Goal: Task Accomplishment & Management: Manage account settings

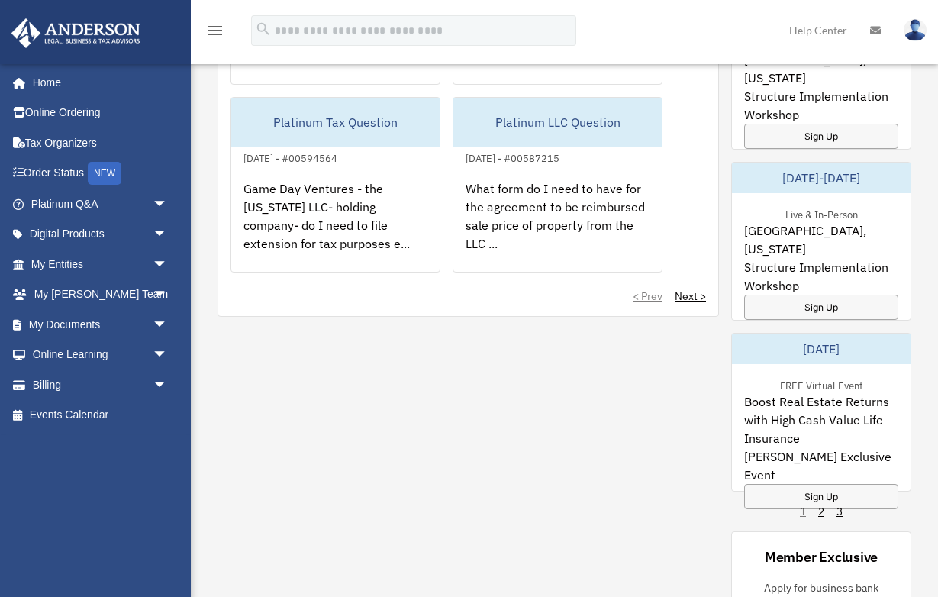
scroll to position [399, 0]
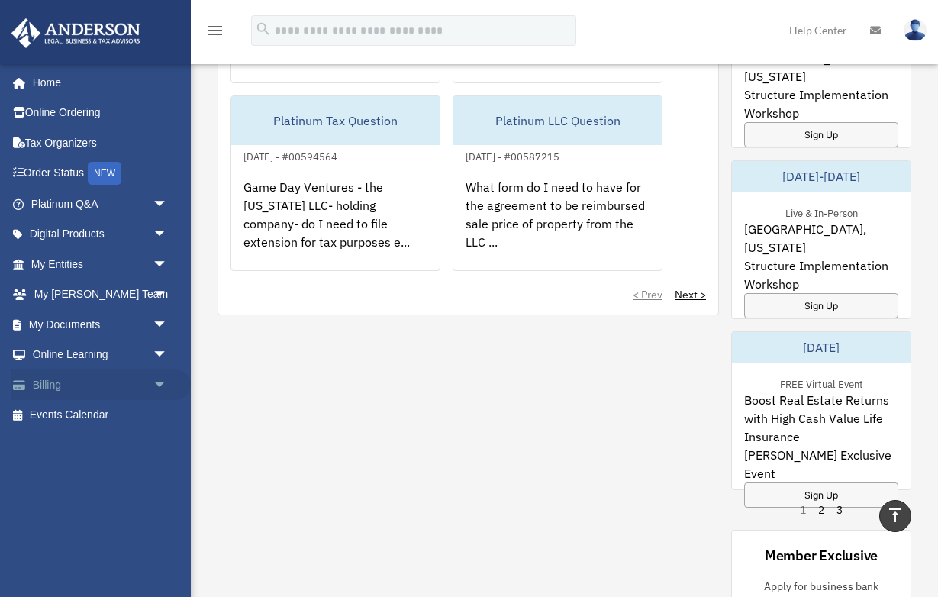
click at [127, 389] on link "Billing arrow_drop_down" at bounding box center [101, 385] width 180 height 31
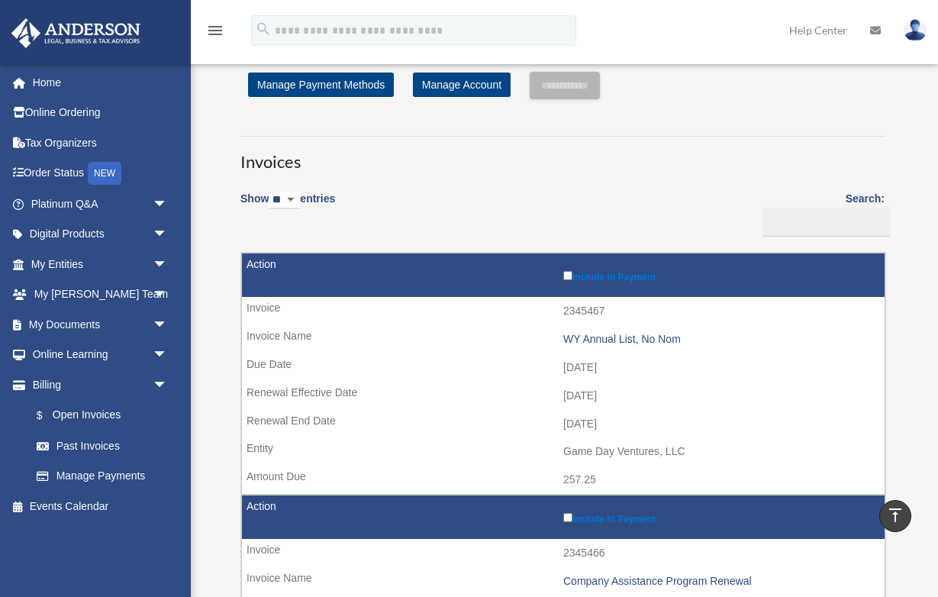
scroll to position [36, 0]
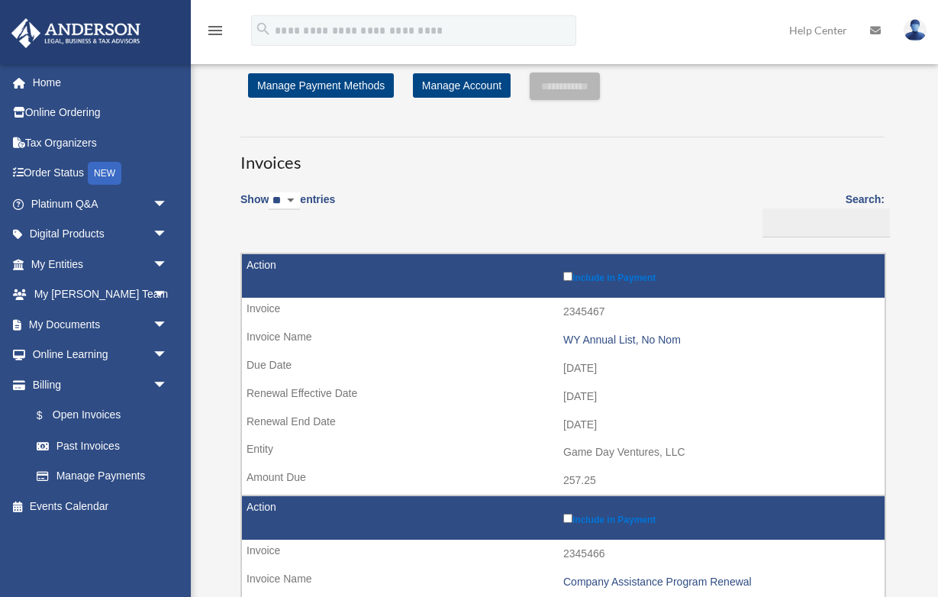
select select "**"
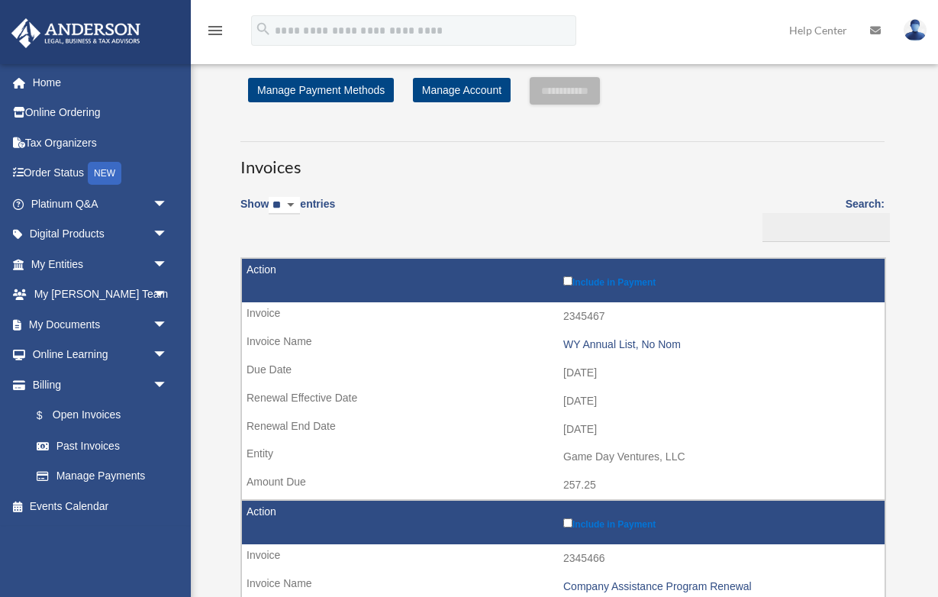
scroll to position [27, 0]
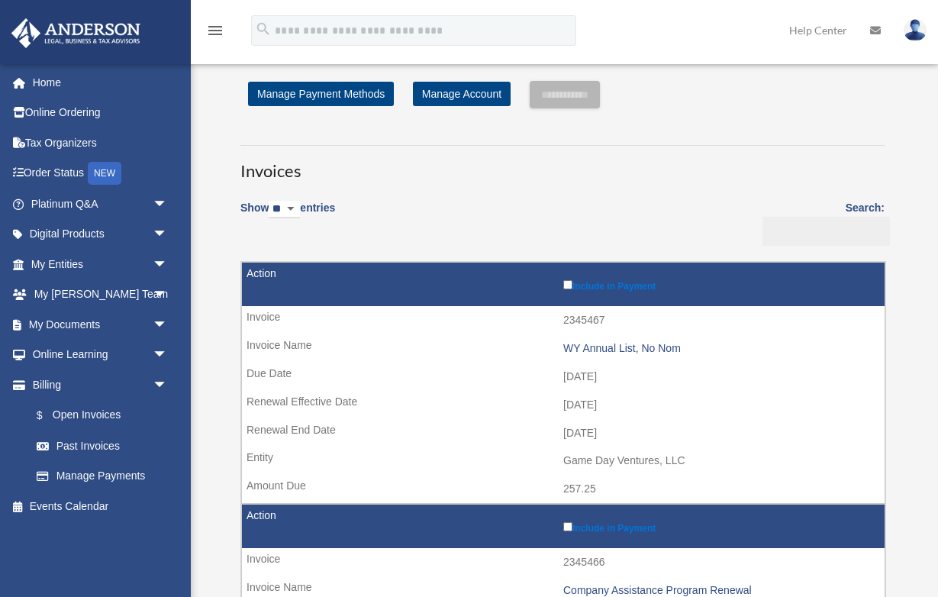
click at [833, 239] on input "Search:" at bounding box center [826, 231] width 127 height 29
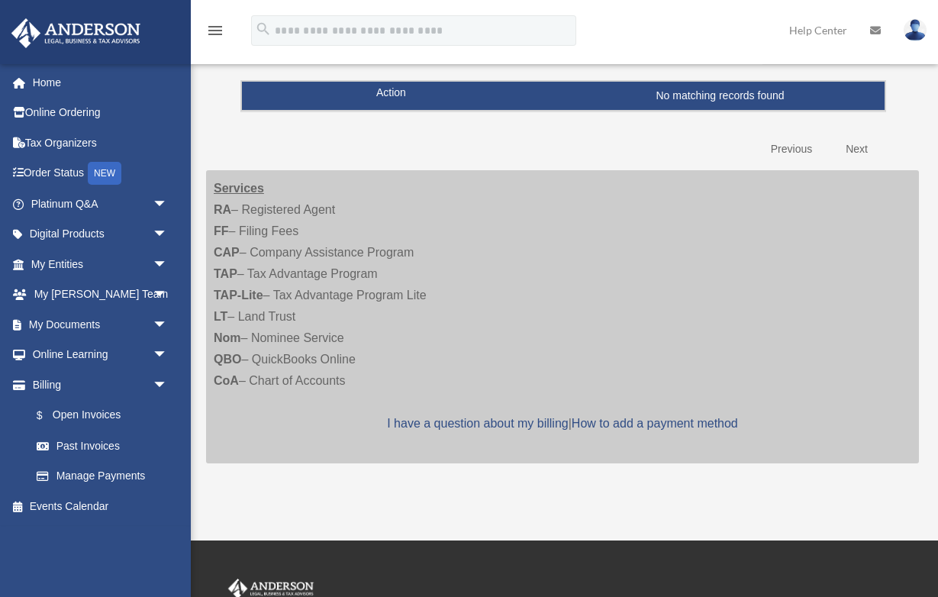
scroll to position [226, 0]
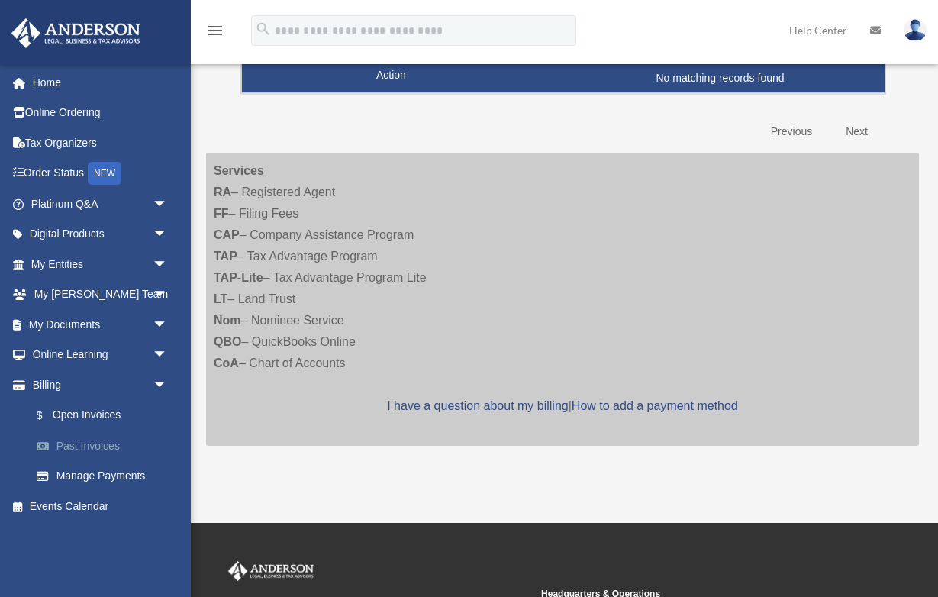
type input "****"
click at [95, 445] on link "Past Invoices" at bounding box center [105, 446] width 169 height 31
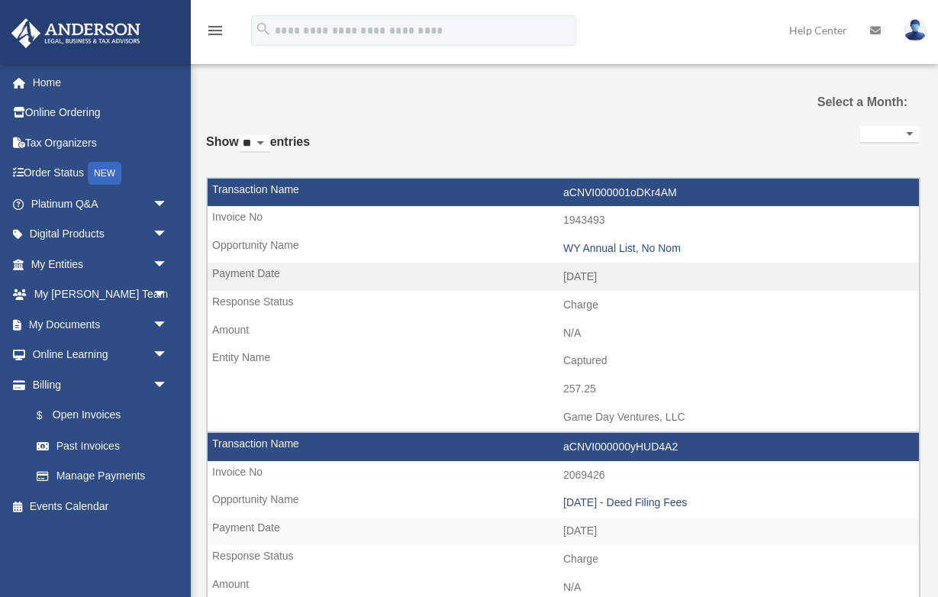
select select
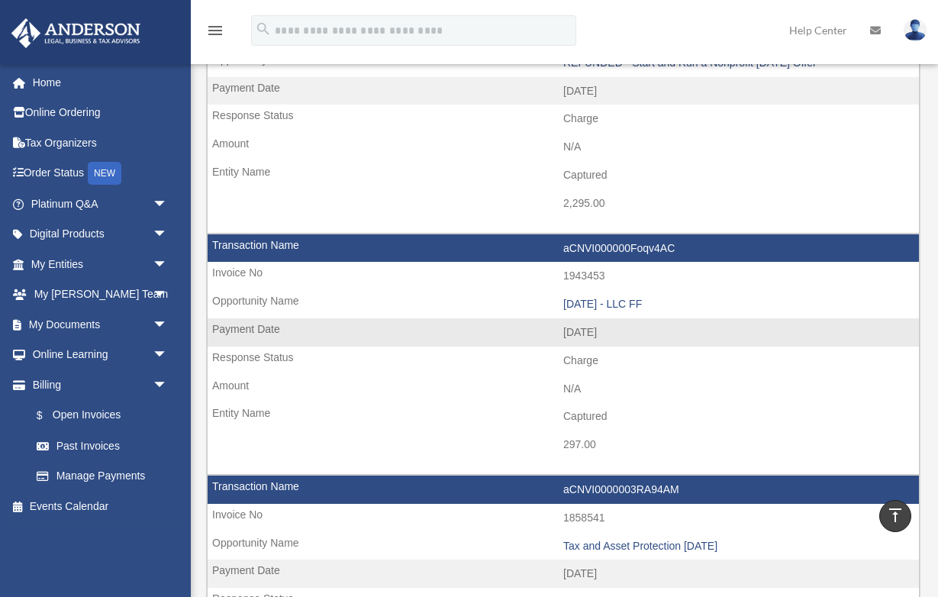
scroll to position [709, 0]
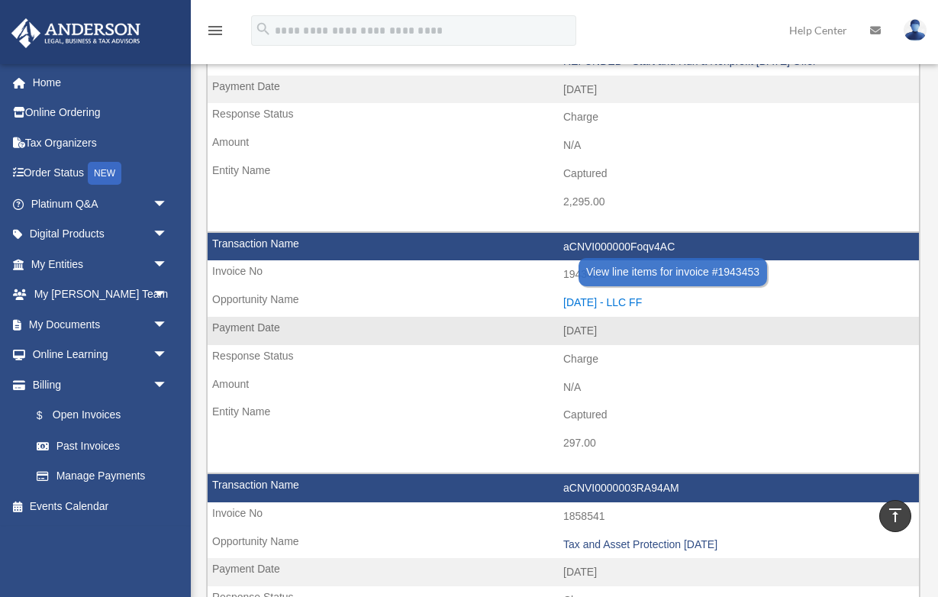
click at [656, 296] on div "2024.02.12 - LLC FF" at bounding box center [737, 302] width 348 height 13
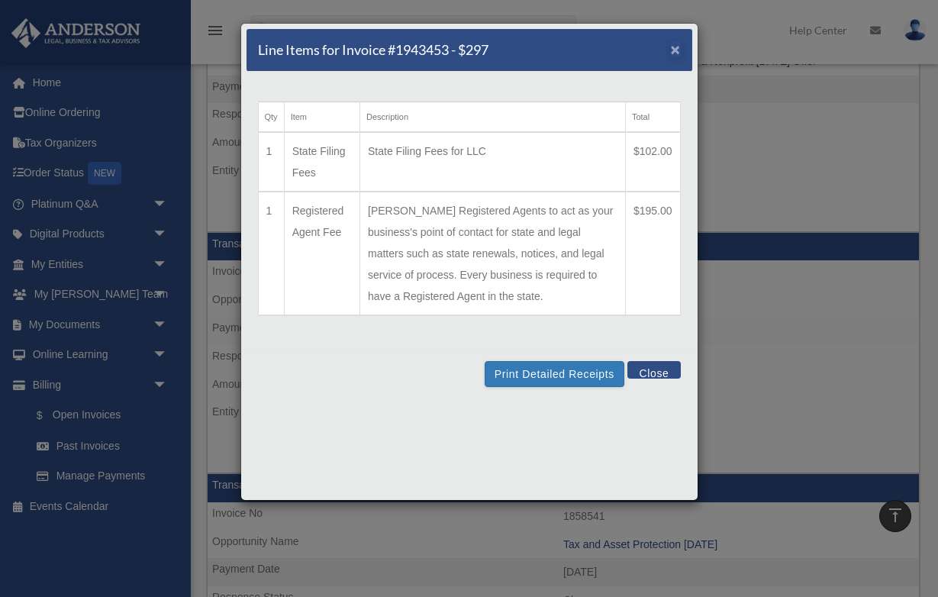
click at [672, 53] on span "×" at bounding box center [676, 49] width 10 height 18
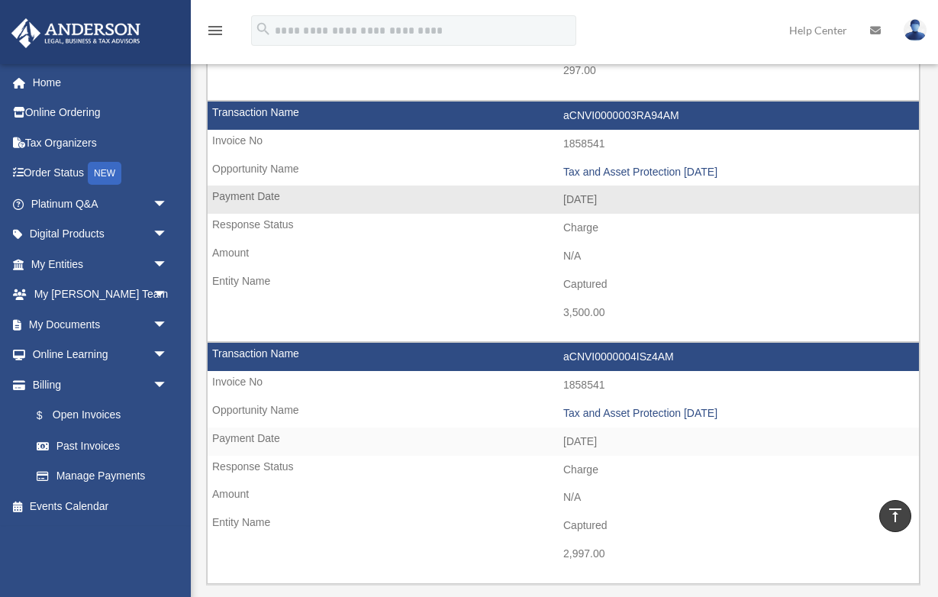
scroll to position [1087, 0]
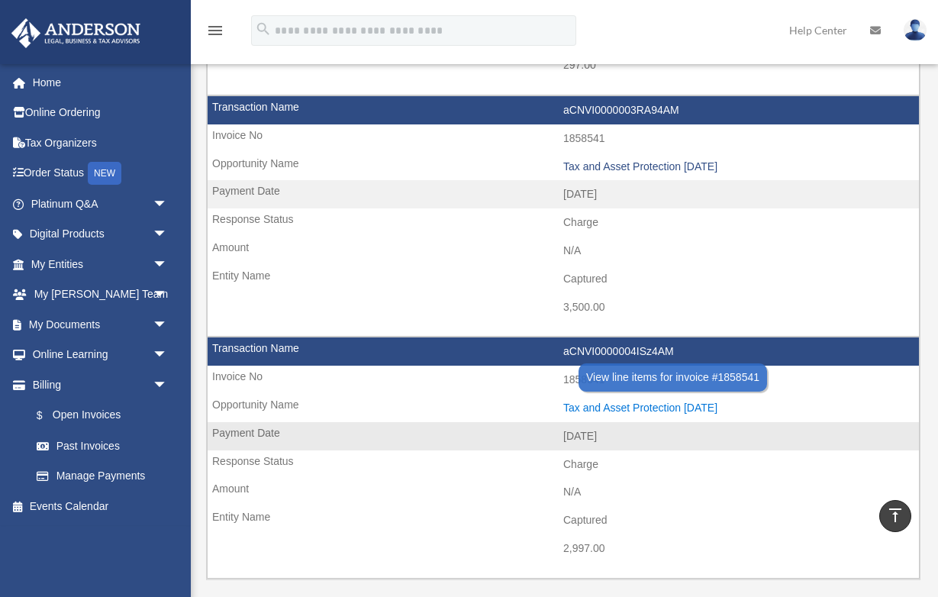
click at [605, 402] on div "Tax and Asset Protection 12.16.2023" at bounding box center [737, 408] width 348 height 13
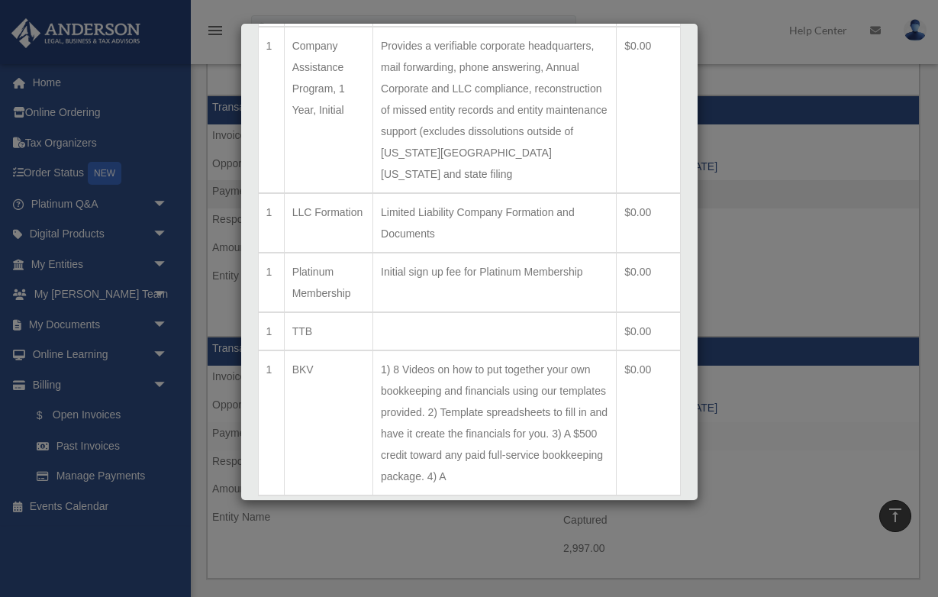
scroll to position [1339, 0]
click at [565, 543] on button "Print Detailed Receipts" at bounding box center [555, 556] width 140 height 26
click at [651, 543] on button "Close" at bounding box center [654, 552] width 53 height 18
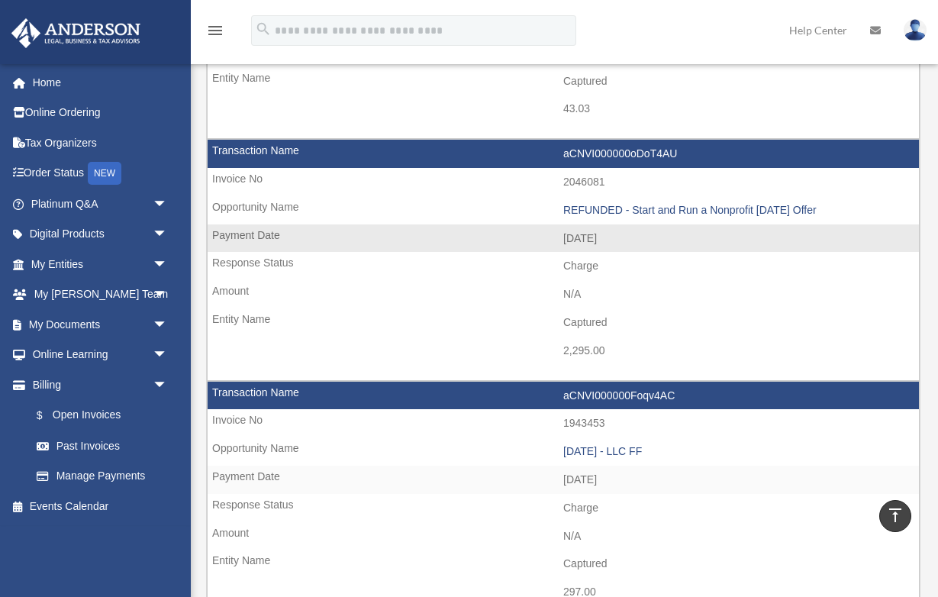
scroll to position [371, 0]
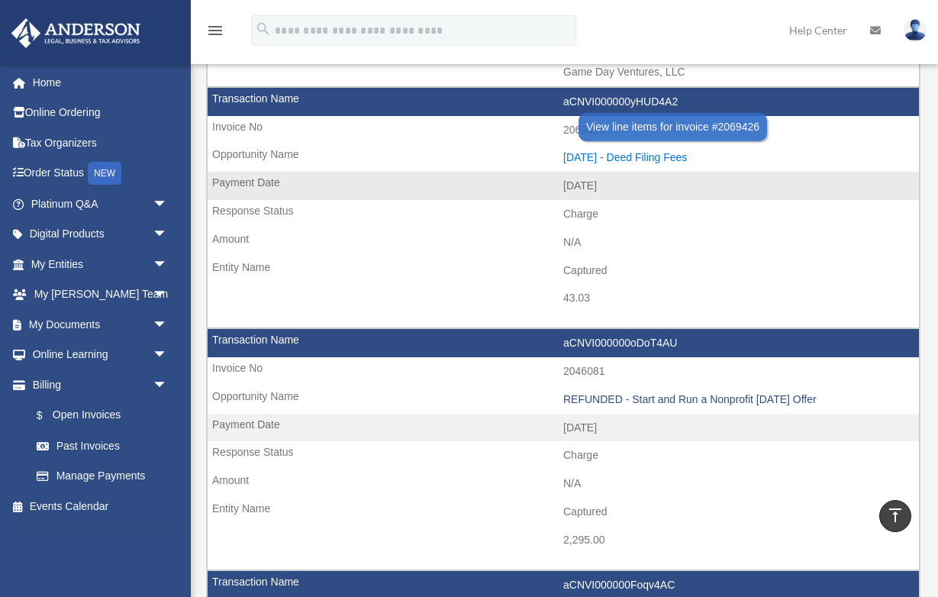
click at [652, 153] on div "2024-07-11 - Deed Filing Fees" at bounding box center [737, 157] width 348 height 13
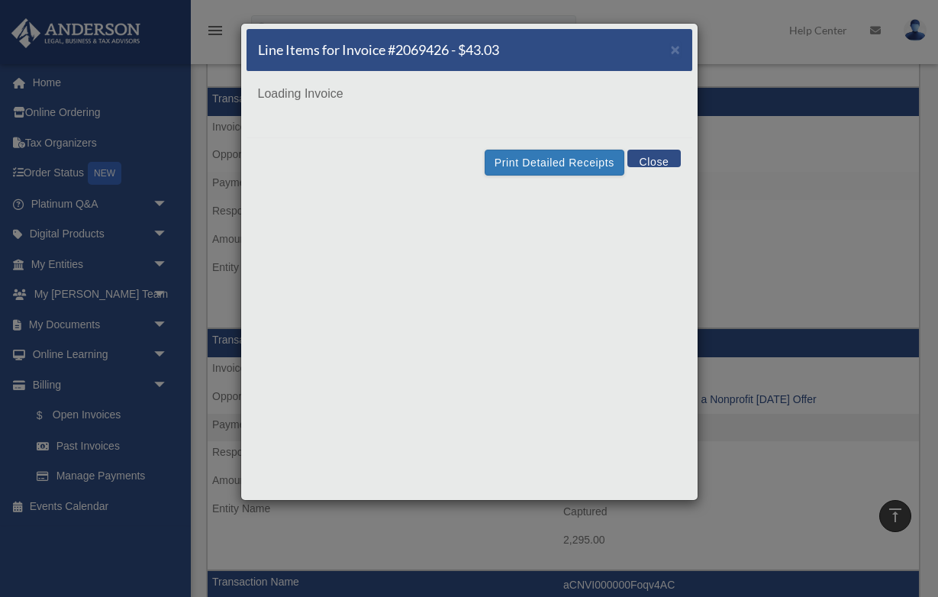
scroll to position [0, 0]
click at [582, 155] on div "Line Items for Invoice #2069426 - $43.03 × Loading Invoice Print Detailed Recei…" at bounding box center [469, 262] width 458 height 478
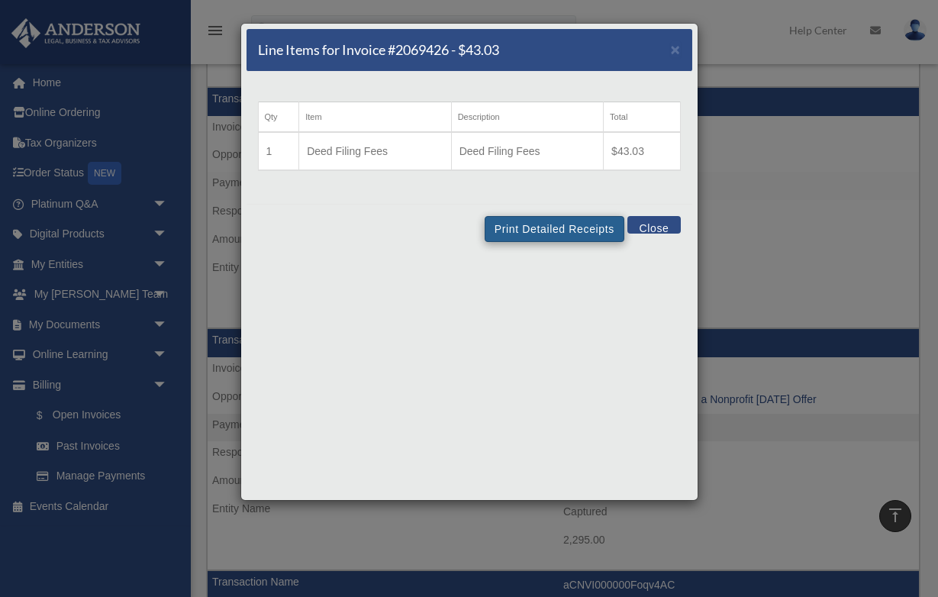
click at [566, 235] on button "Print Detailed Receipts" at bounding box center [555, 229] width 140 height 26
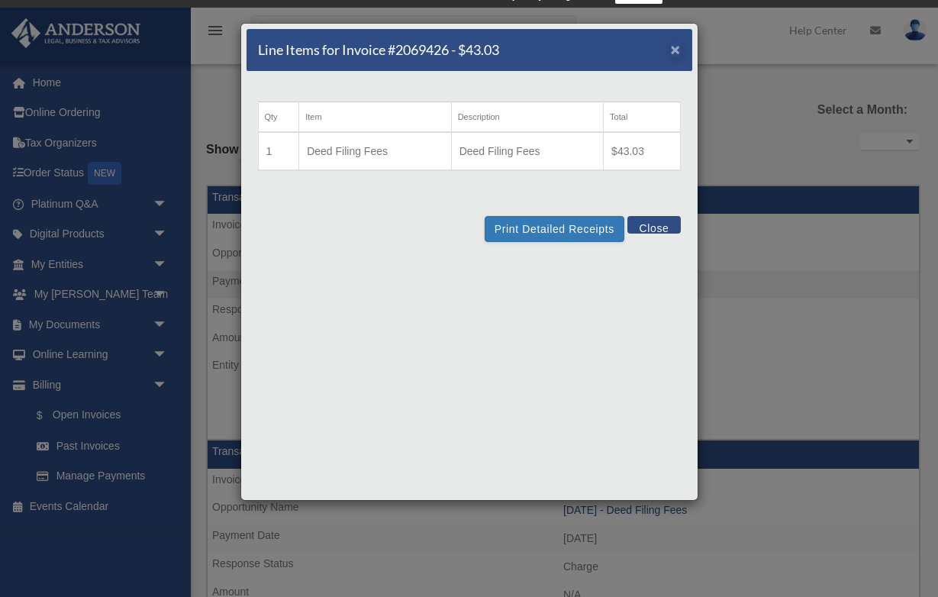
click at [675, 56] on span "×" at bounding box center [676, 49] width 10 height 18
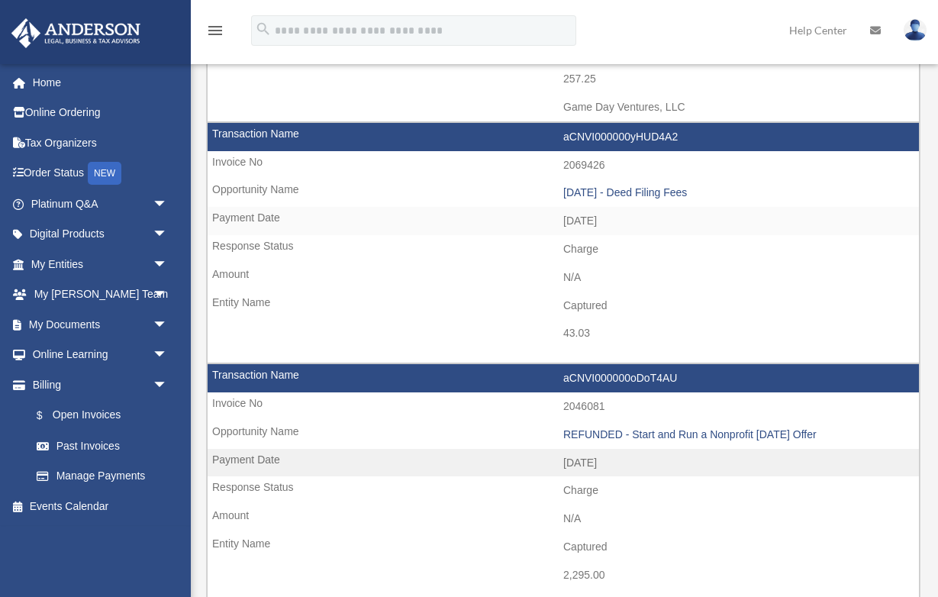
scroll to position [340, 0]
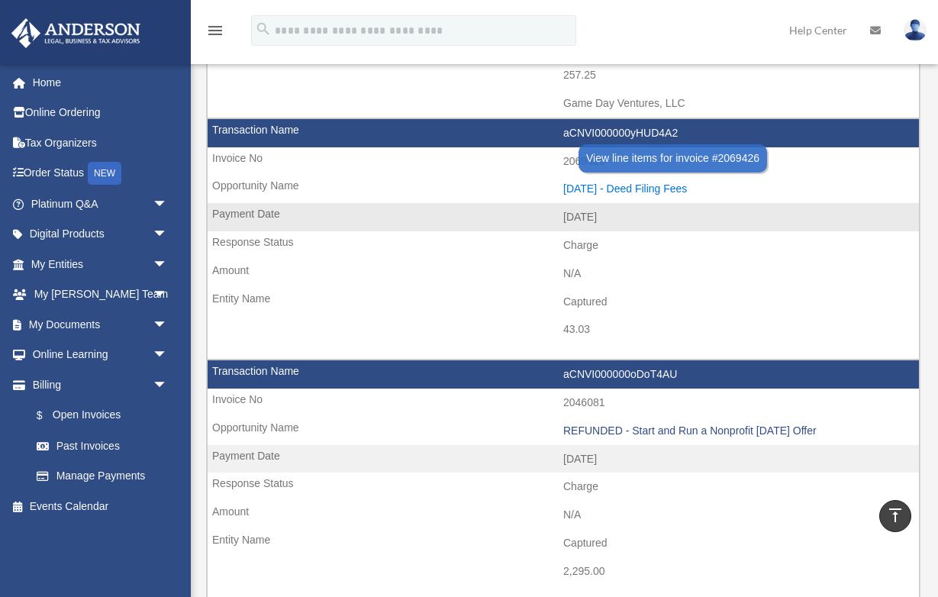
click at [638, 182] on div "2024-07-11 - Deed Filing Fees" at bounding box center [737, 188] width 348 height 13
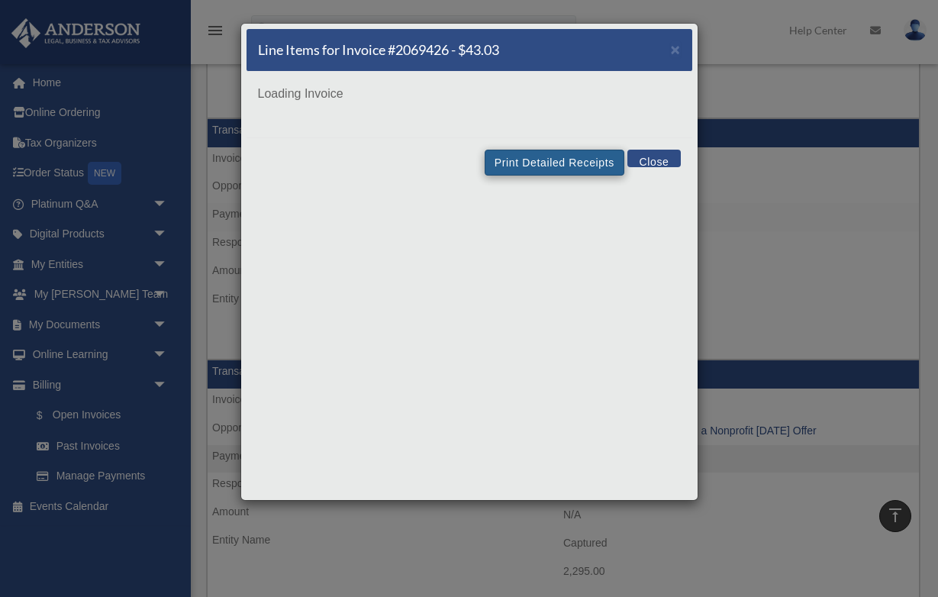
click at [593, 166] on div "Line Items for Invoice #2069426 - $43.03 × Loading Invoice Print Detailed Recei…" at bounding box center [469, 262] width 458 height 478
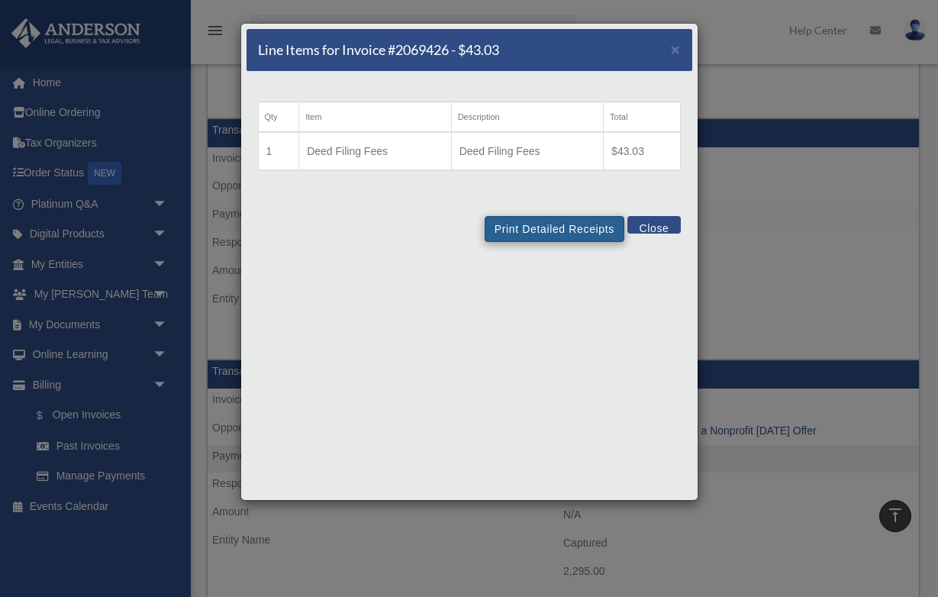
click at [586, 221] on button "Print Detailed Receipts" at bounding box center [555, 229] width 140 height 26
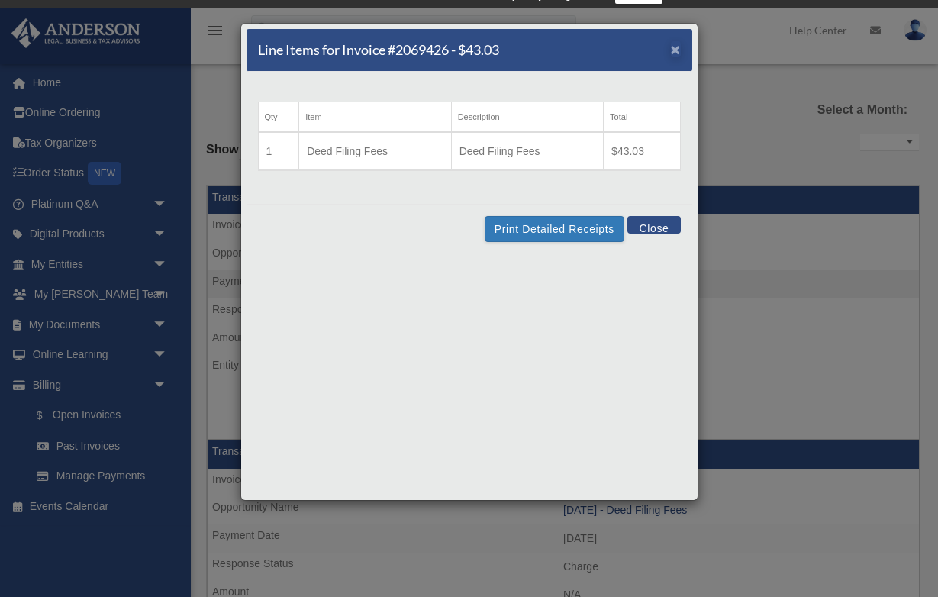
click at [675, 49] on span "×" at bounding box center [676, 49] width 10 height 18
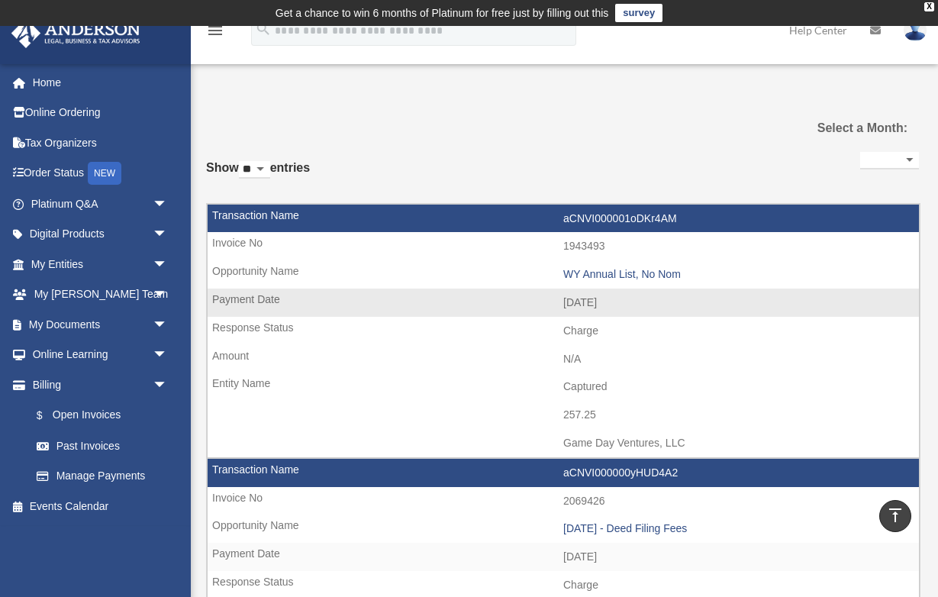
scroll to position [0, 0]
